Goal: Use online tool/utility: Utilize a website feature to perform a specific function

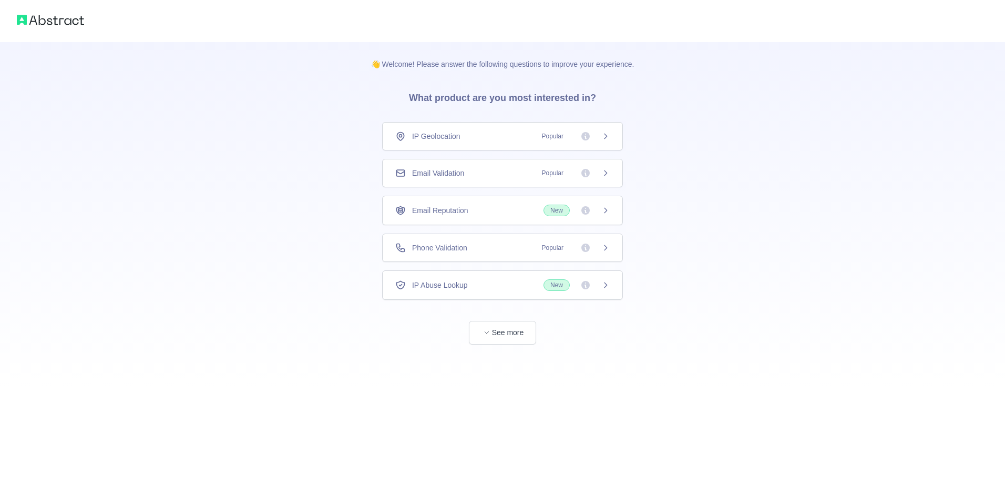
click at [467, 177] on div "Email Validation Popular" at bounding box center [502, 173] width 215 height 11
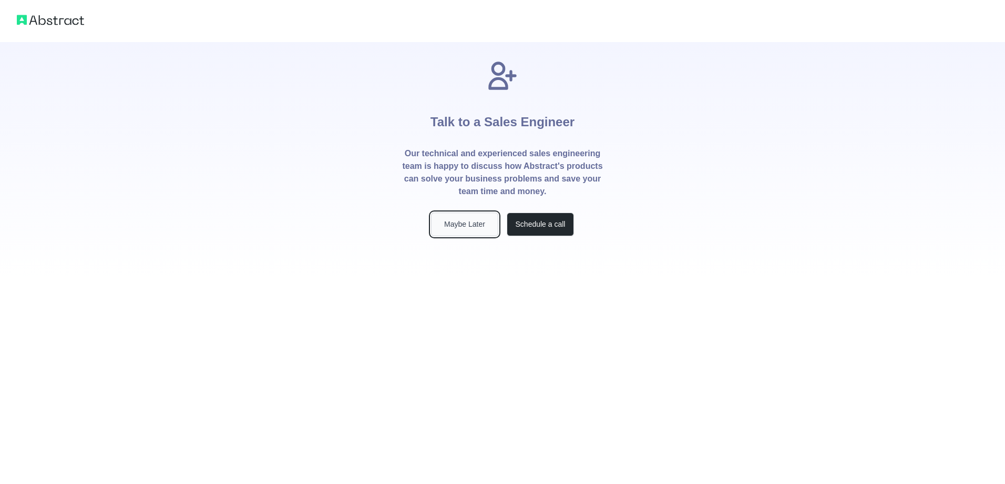
click at [467, 223] on button "Maybe Later" at bounding box center [464, 224] width 67 height 24
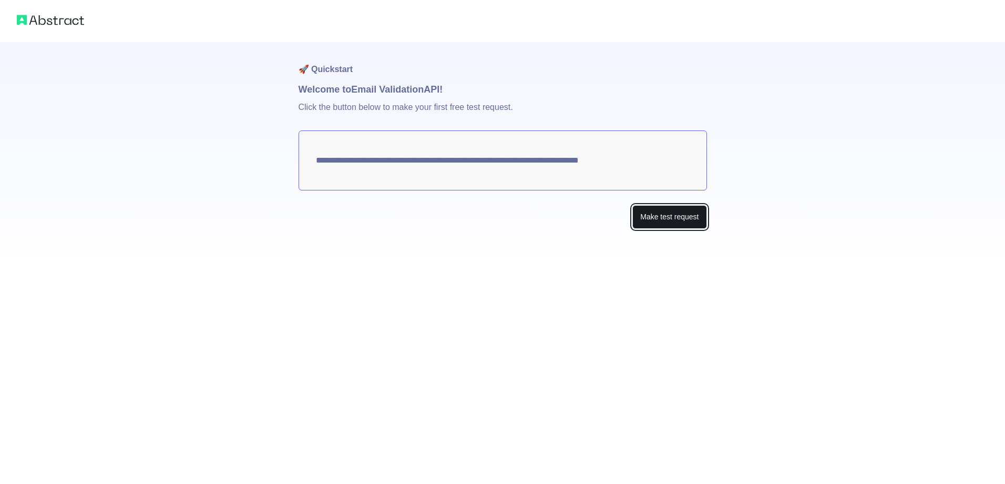
click at [674, 213] on button "Make test request" at bounding box center [670, 217] width 74 height 24
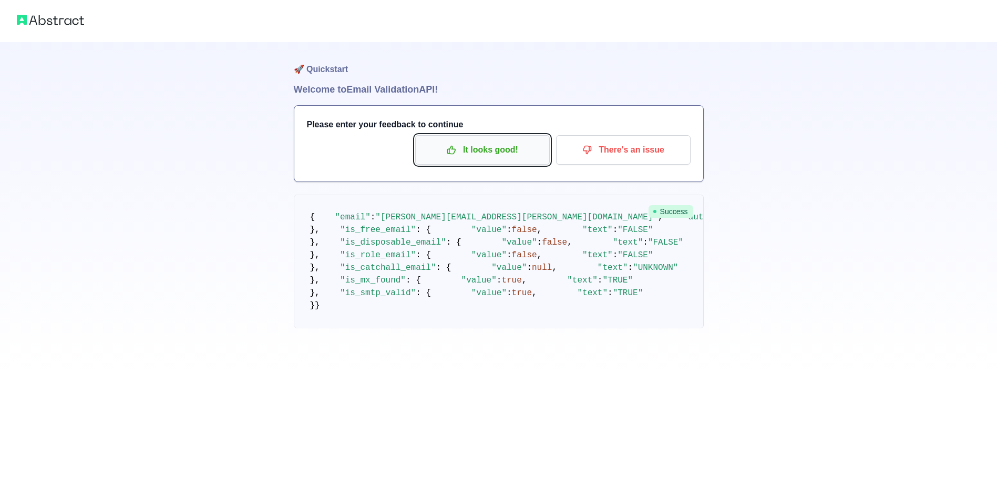
click at [486, 150] on p "It looks good!" at bounding box center [482, 150] width 119 height 18
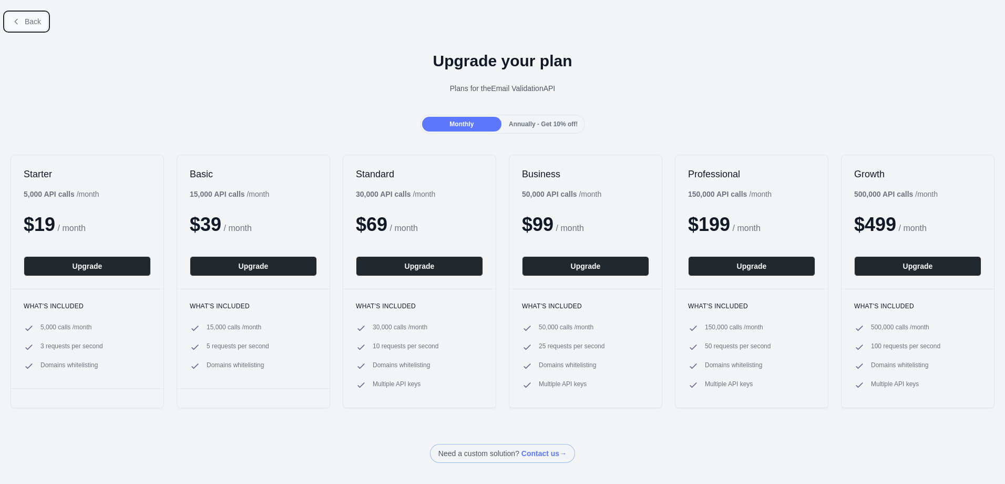
click at [36, 22] on span "Back" at bounding box center [33, 21] width 16 height 8
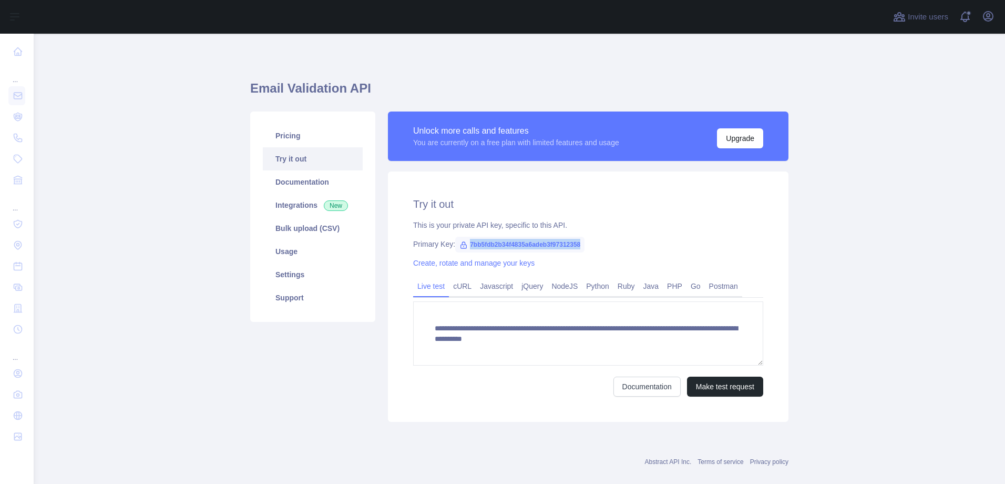
drag, startPoint x: 464, startPoint y: 243, endPoint x: 577, endPoint y: 246, distance: 112.5
click at [577, 246] on span "7bb5fdb2b34f4835a6adeb3f97312358" at bounding box center [519, 245] width 129 height 16
copy span "7bb5fdb2b34f4835a6adeb3f97312358"
click at [731, 391] on button "Make test request" at bounding box center [725, 386] width 76 height 20
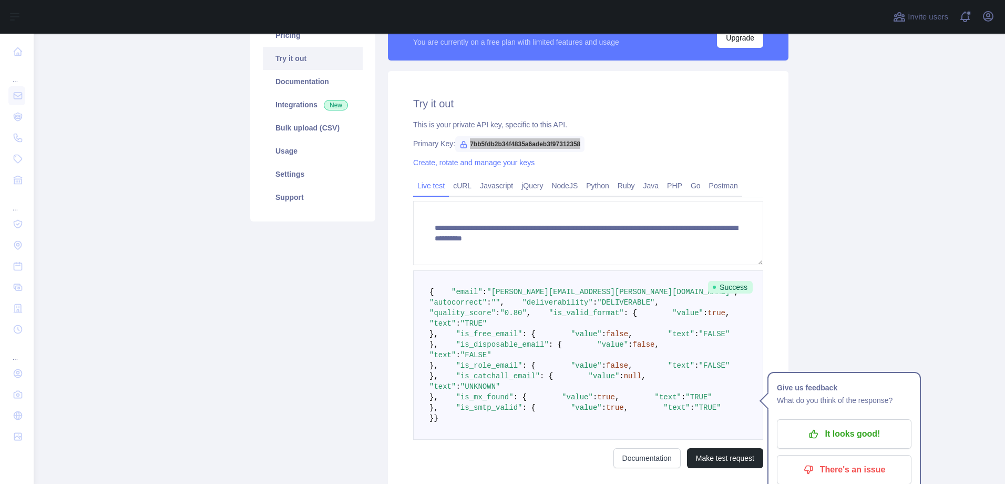
scroll to position [145, 0]
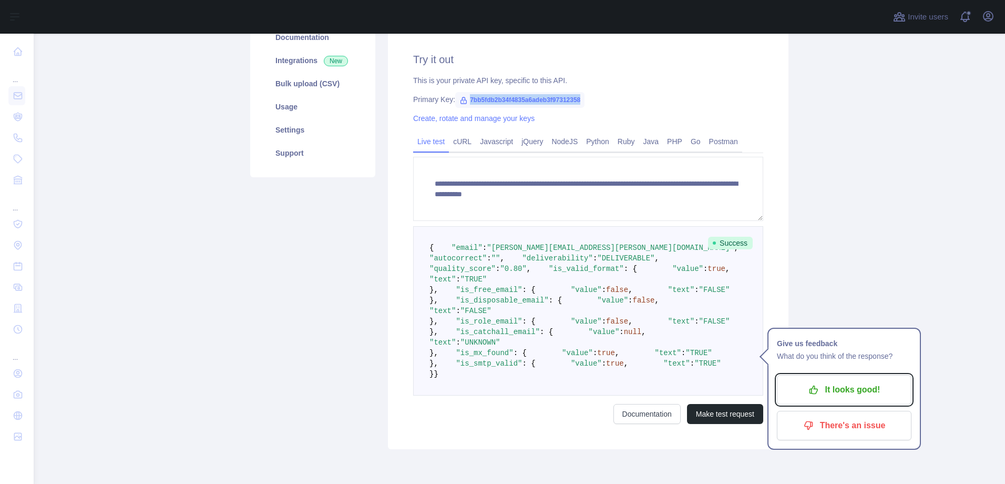
click at [861, 394] on p "It looks good!" at bounding box center [844, 390] width 119 height 18
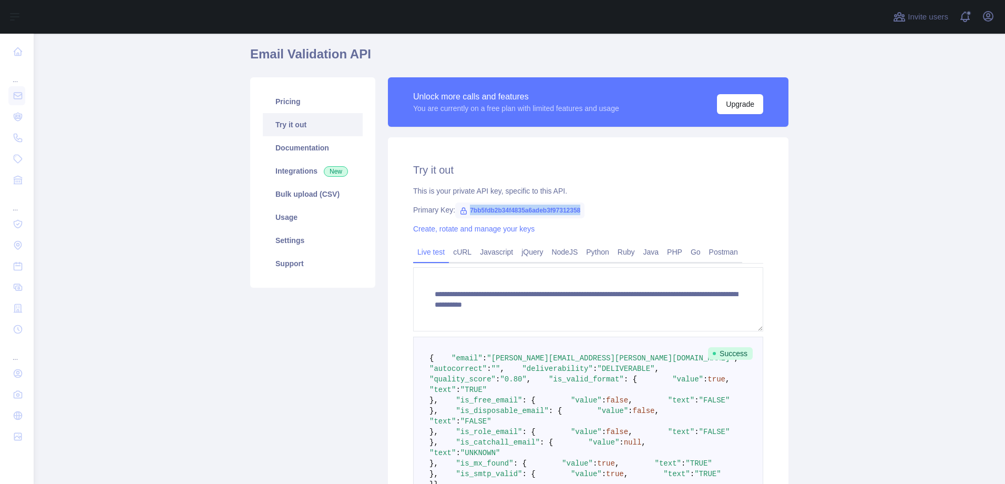
scroll to position [13, 0]
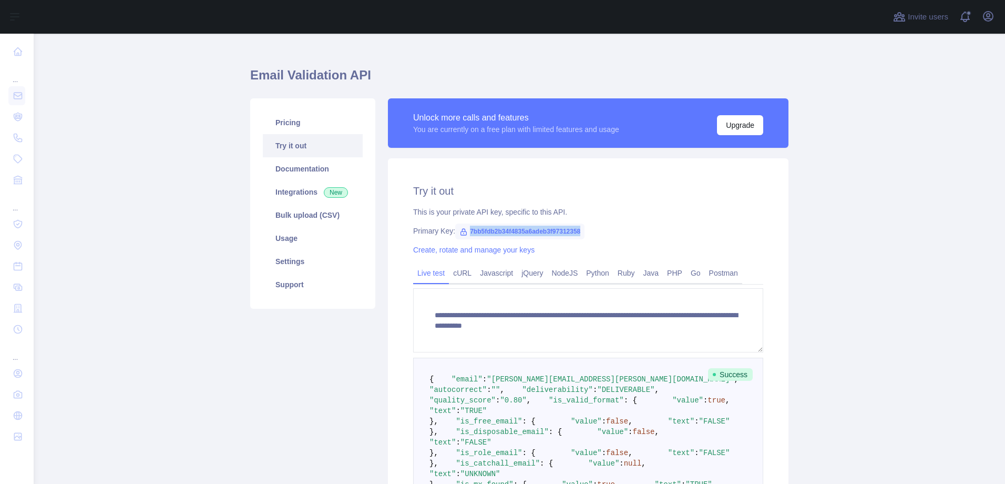
click at [311, 149] on link "Try it out" at bounding box center [313, 145] width 100 height 23
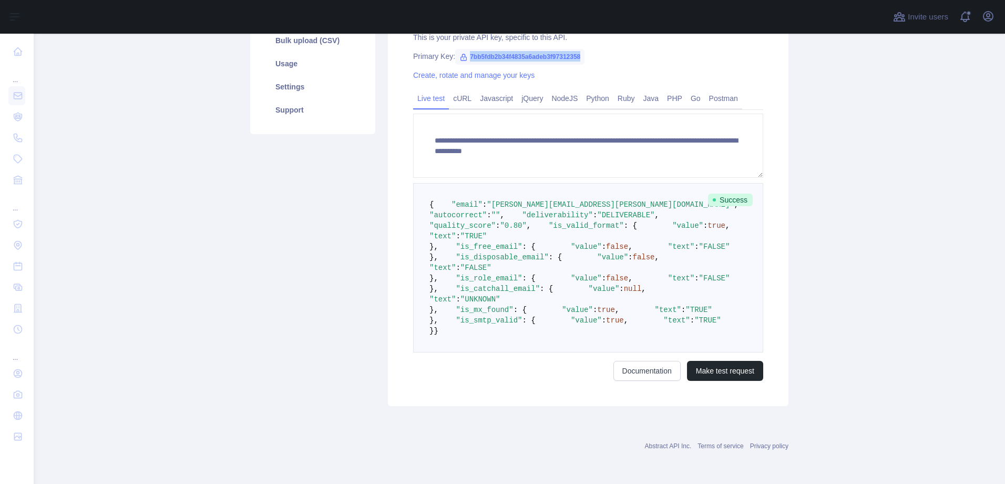
scroll to position [409, 0]
click at [711, 373] on button "Make test request" at bounding box center [725, 371] width 76 height 20
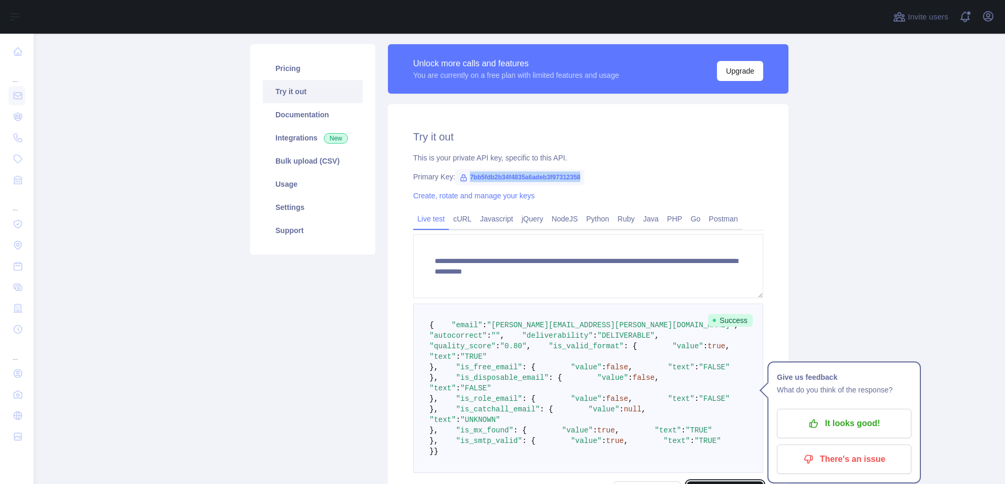
scroll to position [67, 0]
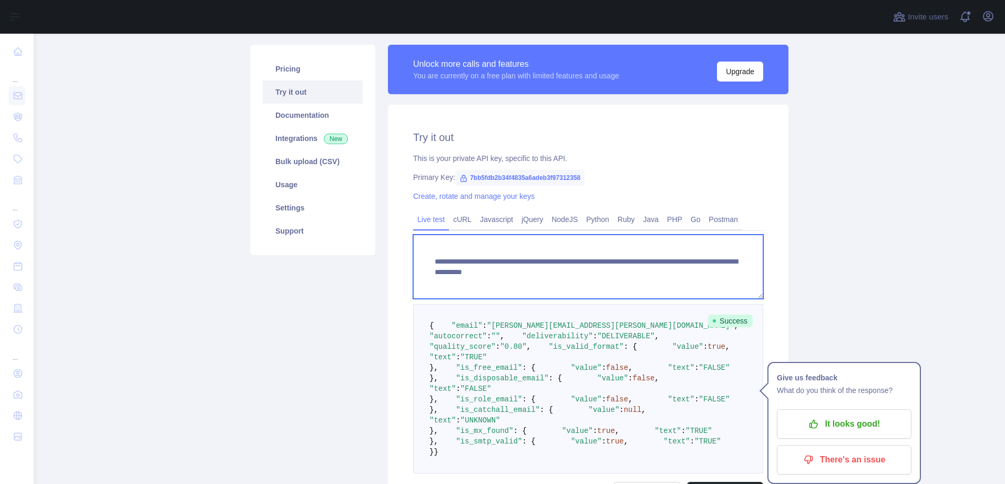
click at [710, 262] on textarea "**********" at bounding box center [588, 266] width 350 height 64
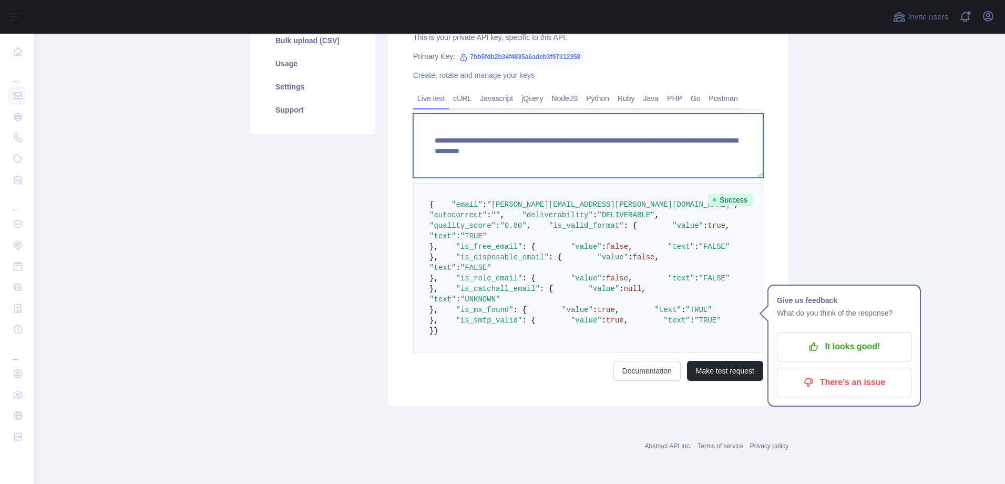
scroll to position [409, 0]
type textarea "**********"
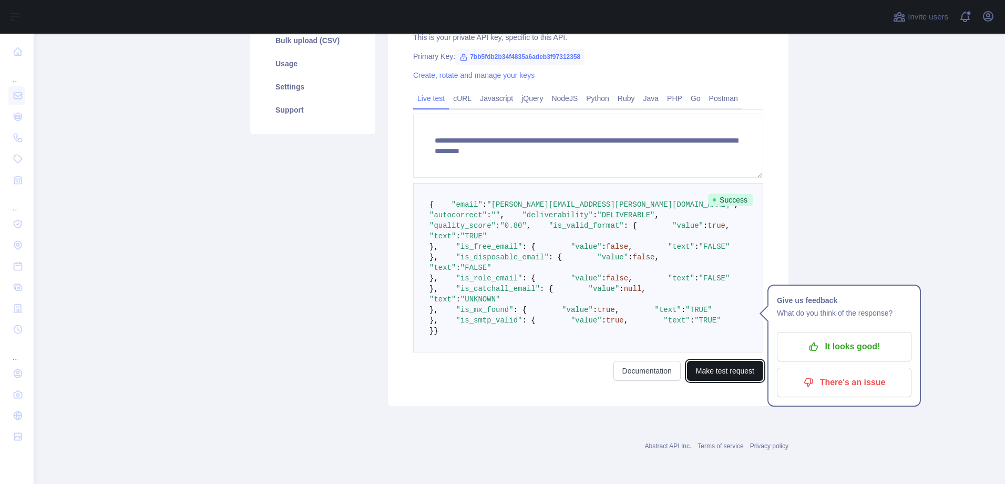
click at [715, 372] on button "Make test request" at bounding box center [725, 371] width 76 height 20
